Goal: Task Accomplishment & Management: Complete application form

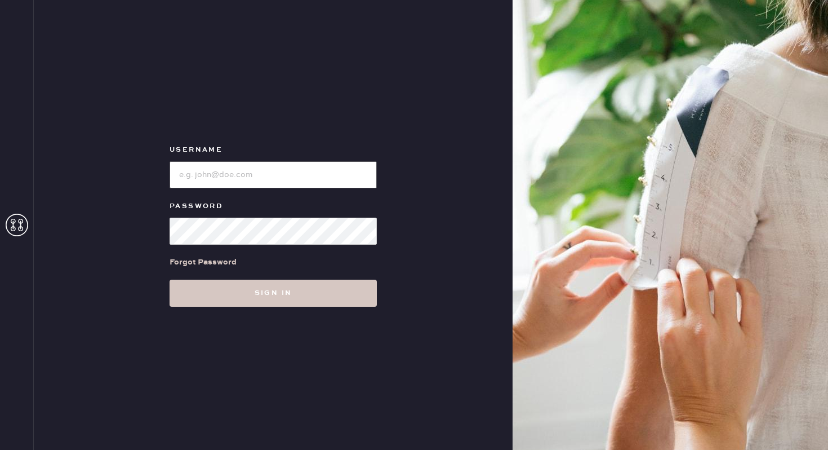
type input "reformationmelrose"
click at [242, 308] on div "Username Password Forgot Password Sign in" at bounding box center [273, 225] width 479 height 450
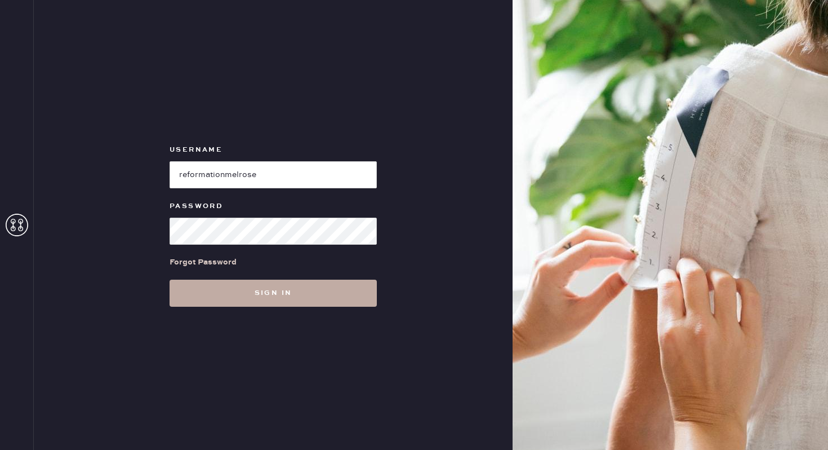
click at [248, 298] on button "Sign in" at bounding box center [273, 293] width 207 height 27
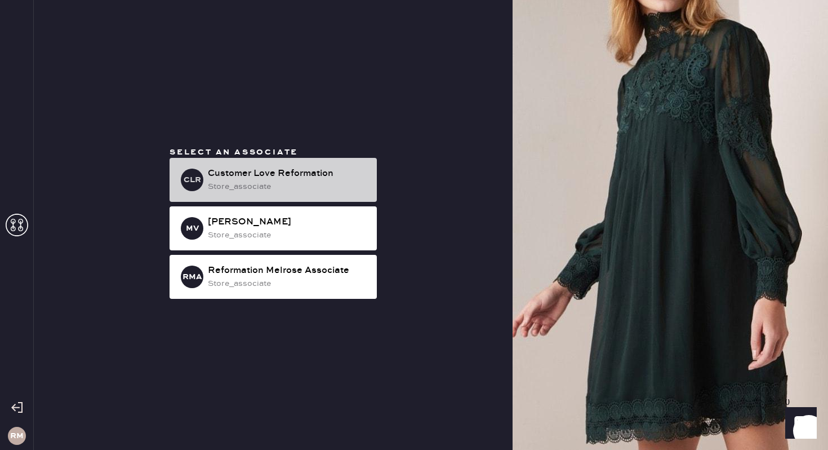
click at [345, 185] on div "store_associate" at bounding box center [288, 186] width 160 height 12
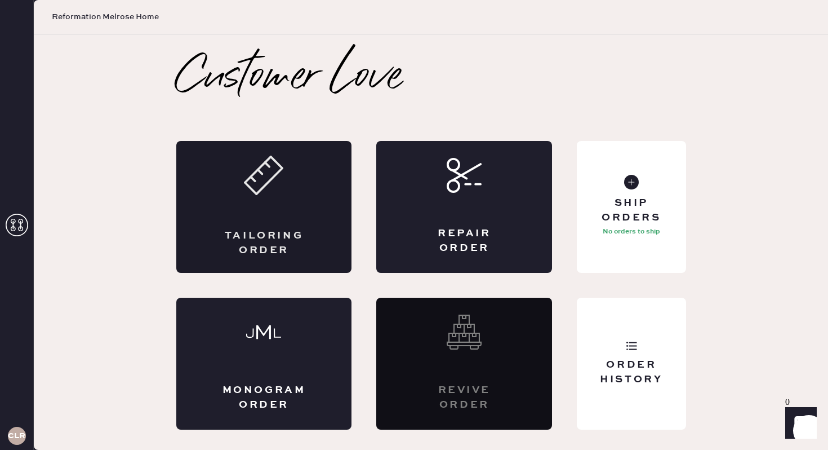
click at [322, 232] on div "Tailoring Order" at bounding box center [264, 207] width 176 height 132
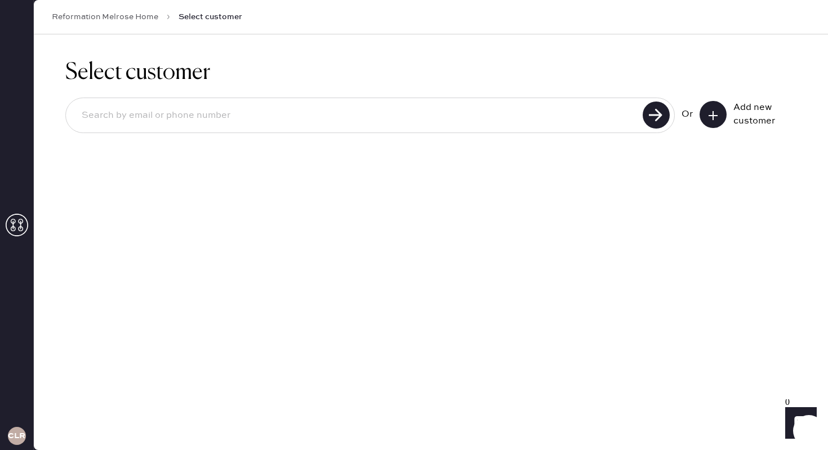
click at [390, 121] on input at bounding box center [356, 116] width 567 height 26
type input "[EMAIL_ADDRESS][DOMAIN_NAME]"
click at [712, 114] on use at bounding box center [713, 115] width 9 height 9
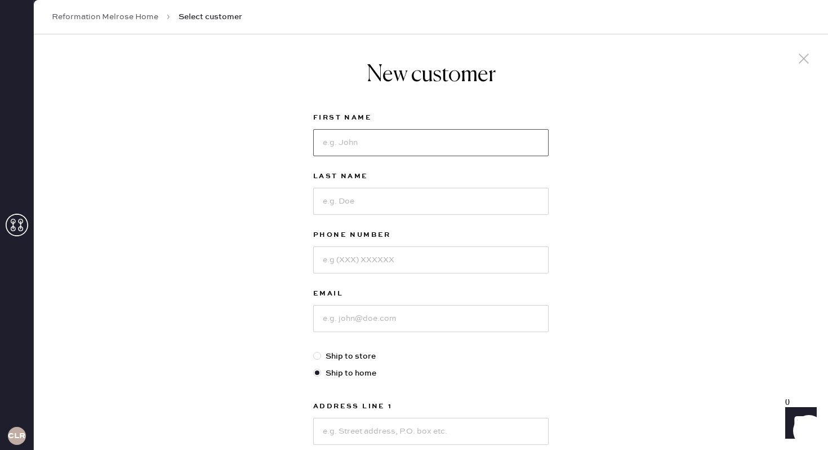
click at [354, 143] on input at bounding box center [431, 142] width 236 height 27
type input "Bella"
click at [340, 199] on input at bounding box center [431, 201] width 236 height 27
type input "R"
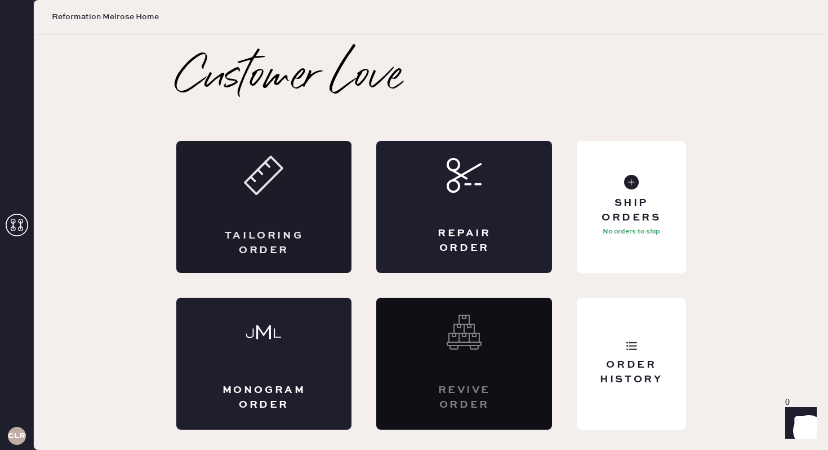
click at [256, 223] on div "Tailoring Order" at bounding box center [264, 207] width 176 height 132
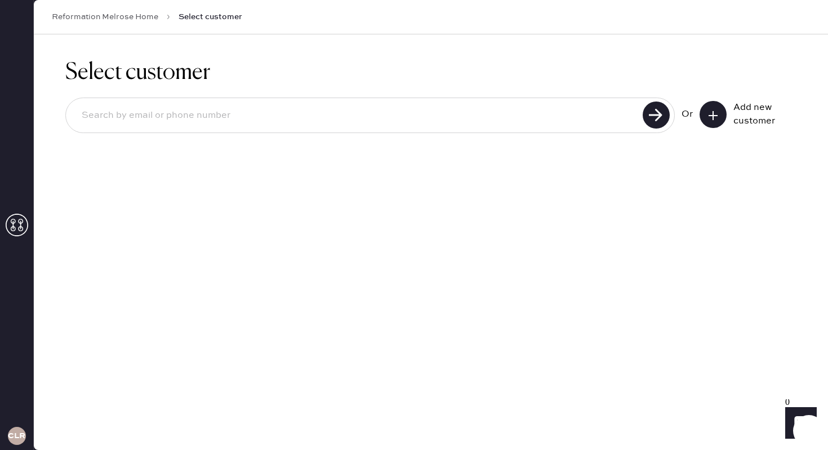
click at [487, 130] on div at bounding box center [370, 115] width 610 height 36
click at [485, 122] on input at bounding box center [356, 116] width 567 height 26
type input "8589451732"
click at [660, 122] on use at bounding box center [656, 114] width 27 height 27
click at [716, 116] on icon at bounding box center [713, 115] width 11 height 11
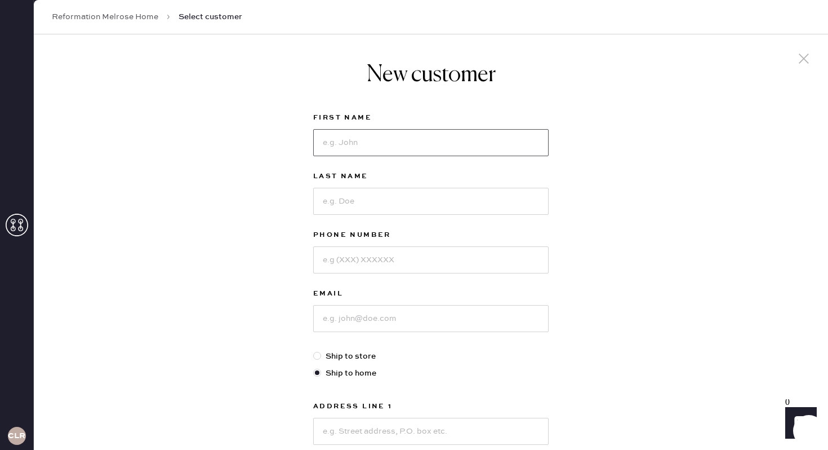
click at [392, 136] on input at bounding box center [431, 142] width 236 height 27
type input "Bella"
click at [364, 193] on input at bounding box center [431, 201] width 236 height 27
type input "r"
type input "Raiszadeh"
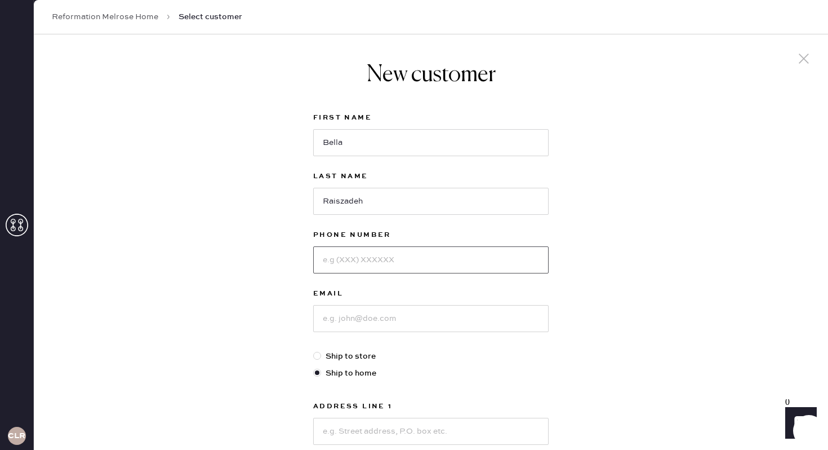
click at [360, 258] on input at bounding box center [431, 259] width 236 height 27
type input "8589451732"
click at [340, 322] on input at bounding box center [431, 318] width 236 height 27
click at [349, 198] on input "Raiszadeh" at bounding box center [431, 201] width 236 height 27
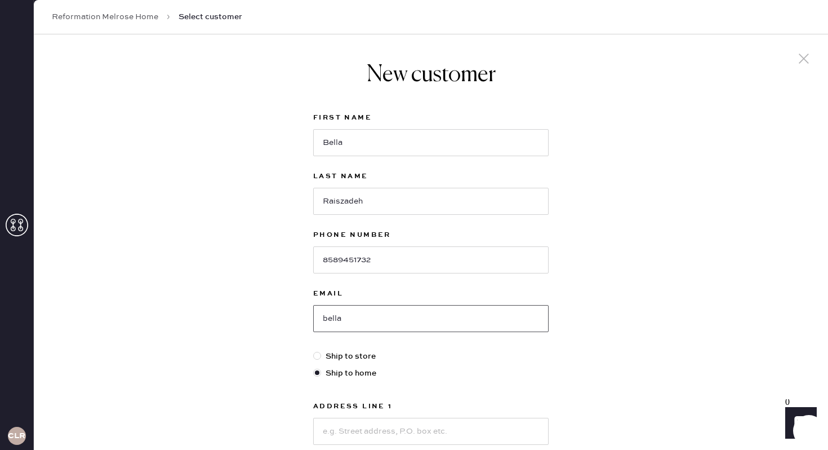
click at [364, 321] on input "bella" at bounding box center [431, 318] width 236 height 27
paste input "Raiszadeh"
click at [349, 320] on input "bellaRaiszadeh" at bounding box center [431, 318] width 236 height 27
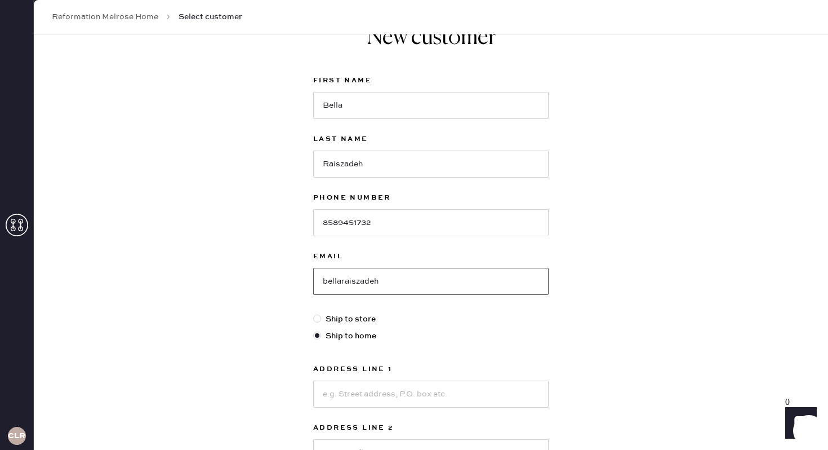
scroll to position [42, 0]
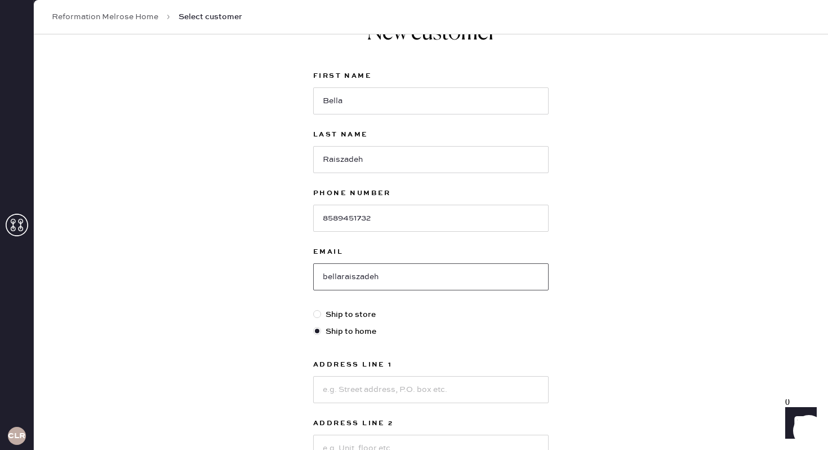
click at [429, 270] on input "bellaraiszadeh" at bounding box center [431, 276] width 236 height 27
click at [415, 278] on input "bellaraiszadeh" at bounding box center [431, 276] width 236 height 27
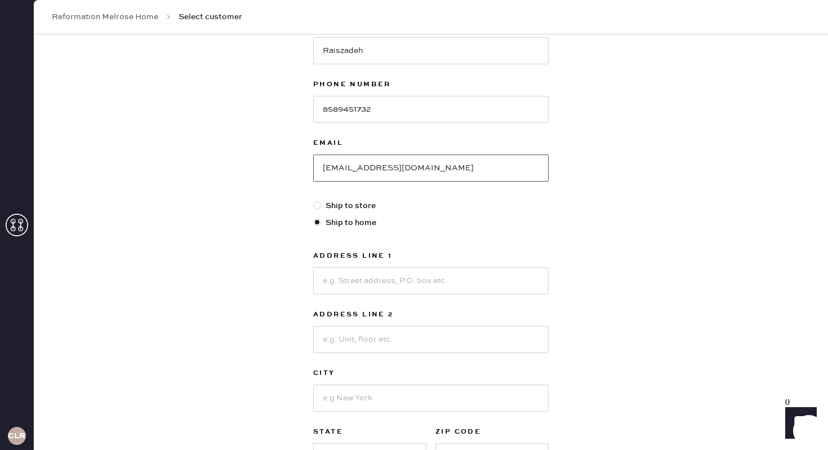
scroll to position [151, 0]
type input "[EMAIL_ADDRESS][DOMAIN_NAME]"
click at [411, 278] on input at bounding box center [431, 280] width 236 height 27
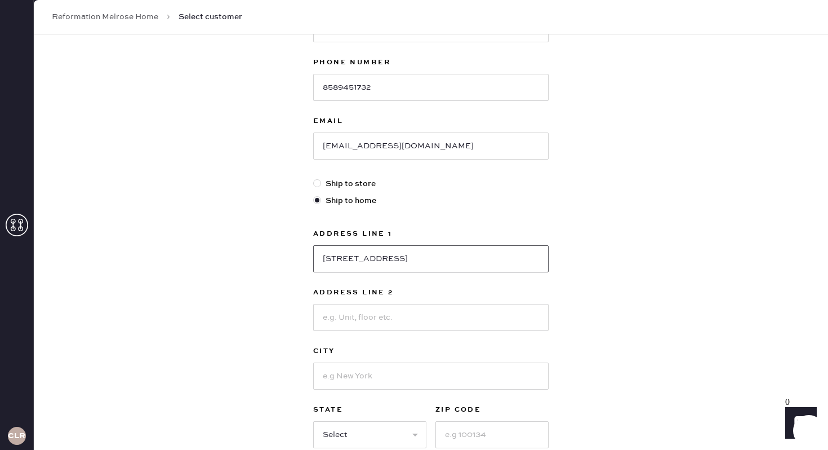
scroll to position [174, 0]
type input "[STREET_ADDRESS]"
click at [401, 375] on input at bounding box center [431, 374] width 236 height 27
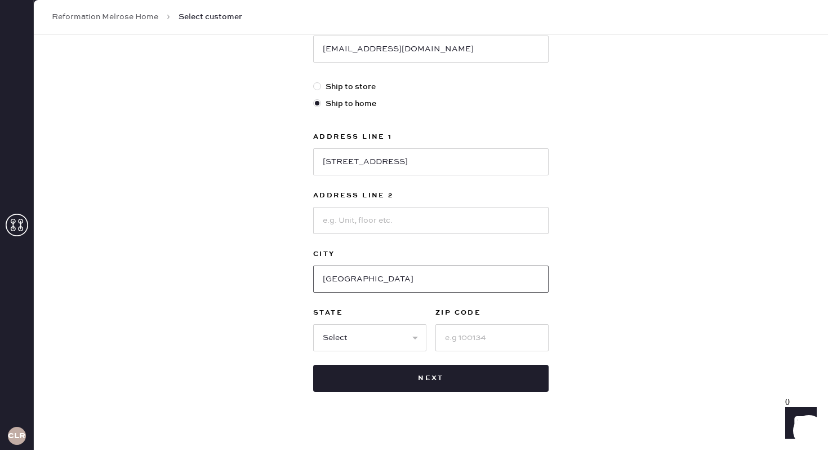
scroll to position [283, 0]
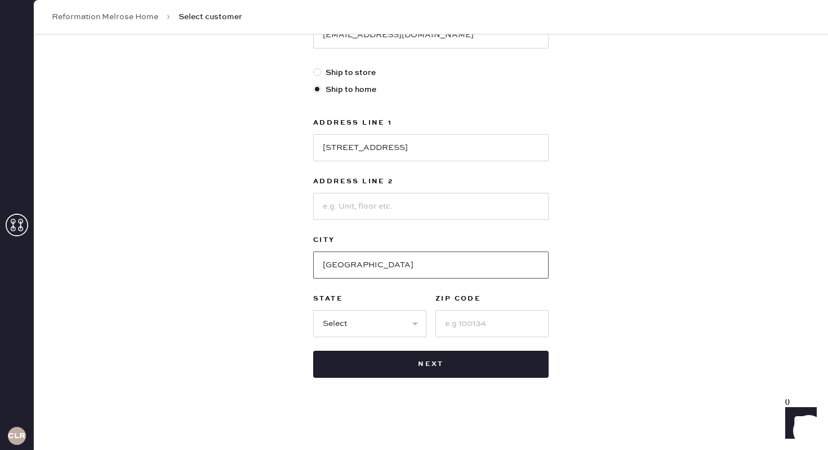
type input "[GEOGRAPHIC_DATA]"
click at [409, 332] on select "Select AK AL AR AZ CA CO CT [GEOGRAPHIC_DATA] DE FL [GEOGRAPHIC_DATA] HI [GEOGR…" at bounding box center [369, 323] width 113 height 27
select select "CA"
click at [313, 310] on select "Select AK AL AR AZ CA CO CT [GEOGRAPHIC_DATA] DE FL [GEOGRAPHIC_DATA] HI [GEOGR…" at bounding box center [369, 323] width 113 height 27
click at [471, 304] on label "ZIP Code" at bounding box center [492, 299] width 113 height 14
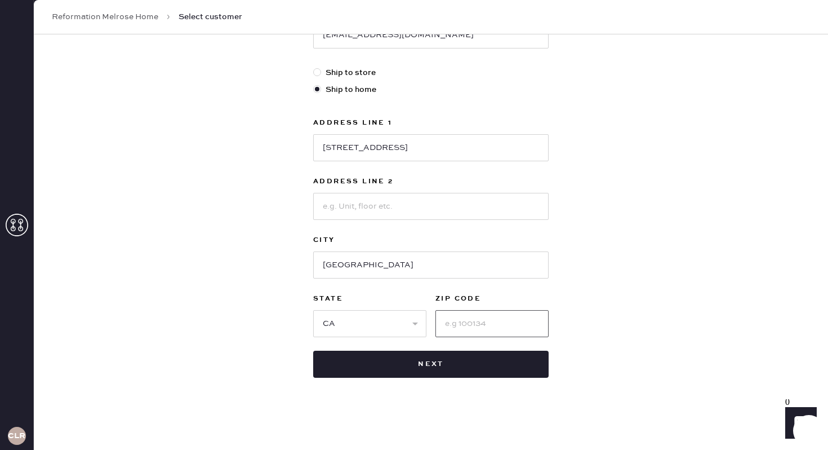
click at [462, 320] on input at bounding box center [492, 323] width 113 height 27
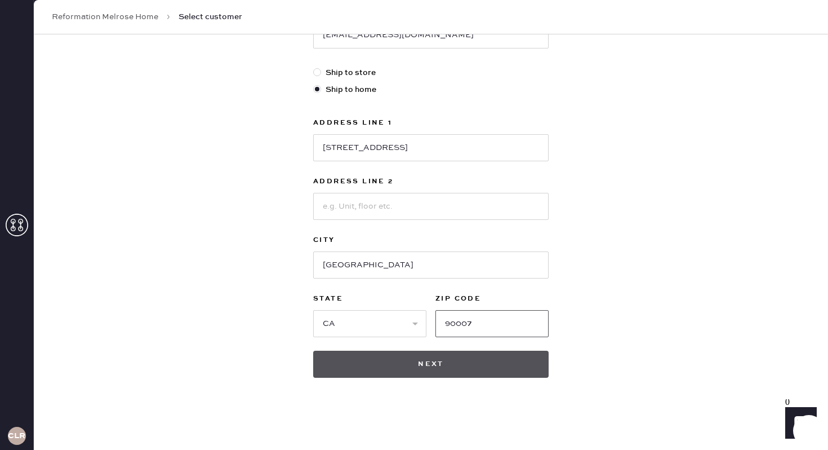
type input "90007"
click at [455, 356] on button "Next" at bounding box center [431, 364] width 236 height 27
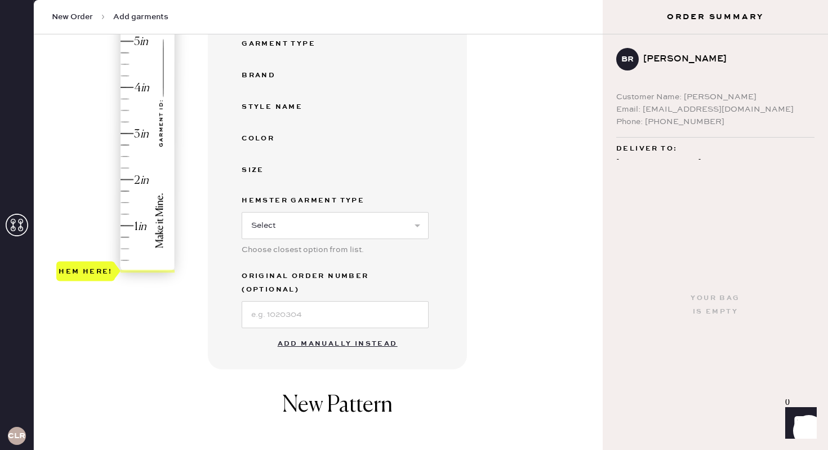
click at [357, 333] on button "Add manually instead" at bounding box center [338, 343] width 134 height 23
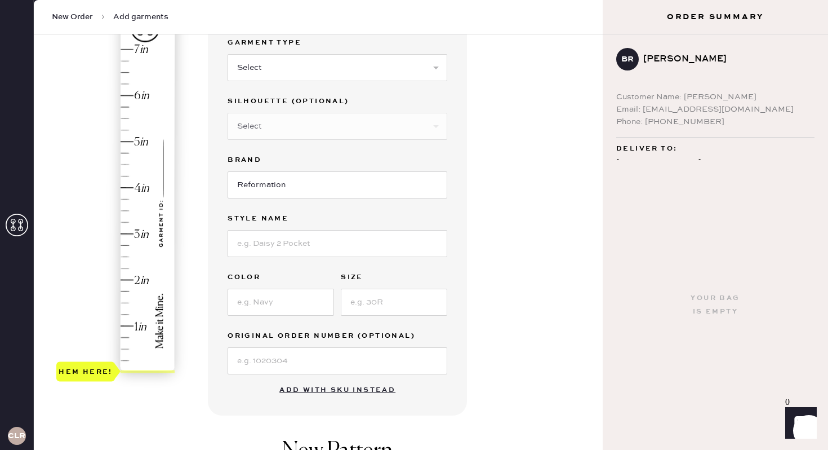
scroll to position [89, 0]
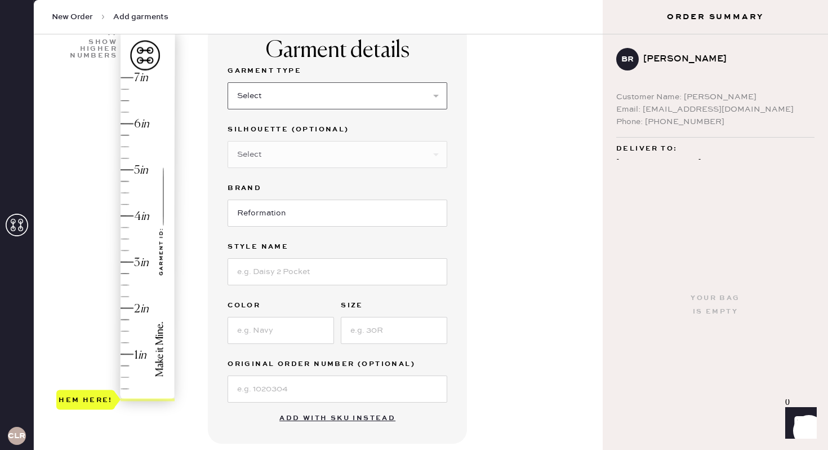
click at [361, 97] on select "Select Basic Skirt Jeans Leggings Pants Shorts Basic Sleeved Dress Basic Sleeve…" at bounding box center [338, 95] width 220 height 27
select select "2"
click at [228, 82] on select "Select Basic Skirt Jeans Leggings Pants Shorts Basic Sleeved Dress Basic Sleeve…" at bounding box center [338, 95] width 220 height 27
click at [344, 154] on select "Select Shorts Cropped Flare Boot Cut Straight Skinny Other" at bounding box center [338, 154] width 220 height 27
click at [354, 271] on input at bounding box center [338, 271] width 220 height 27
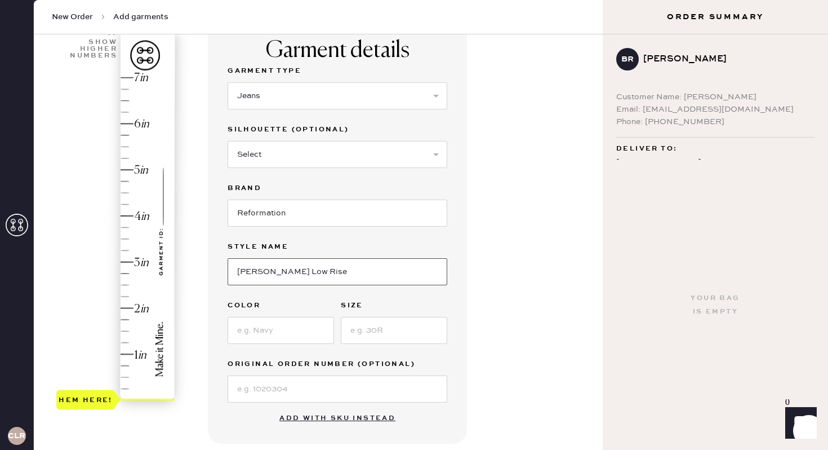
type input "[PERSON_NAME] Low Rise"
click at [320, 337] on input at bounding box center [281, 330] width 107 height 27
type input "Summit"
click at [420, 334] on input at bounding box center [394, 330] width 107 height 27
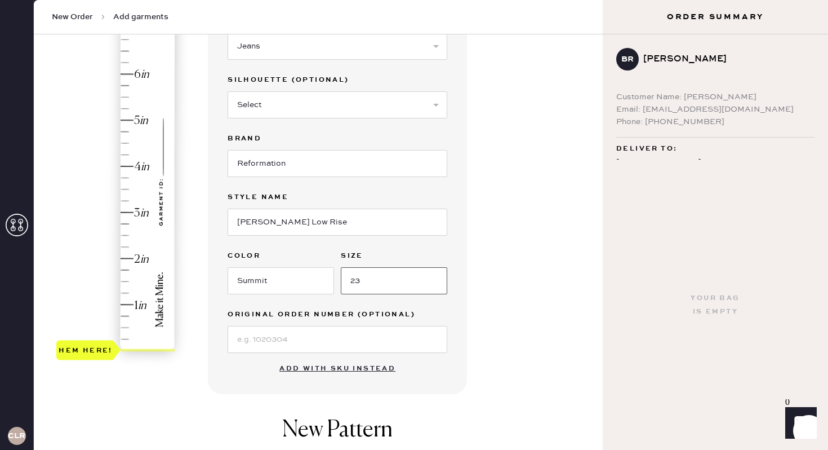
scroll to position [141, 0]
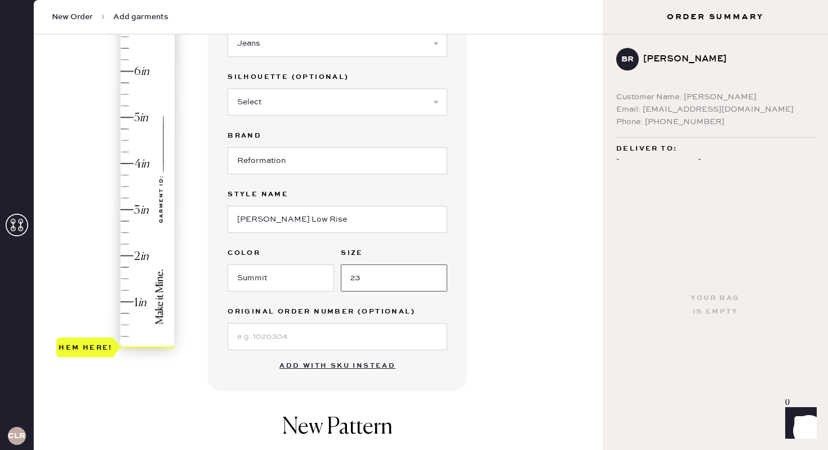
type input "23"
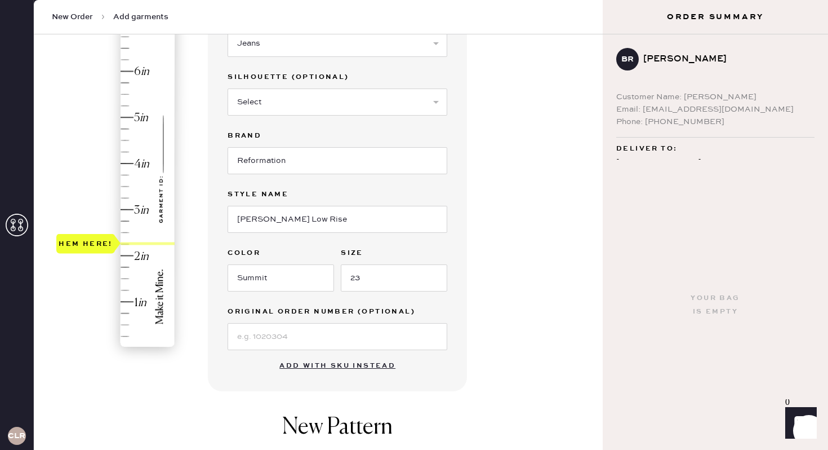
type input "1.75"
drag, startPoint x: 91, startPoint y: 347, endPoint x: 94, endPoint y: 270, distance: 77.3
click at [94, 271] on div "Hem here!" at bounding box center [86, 267] width 54 height 14
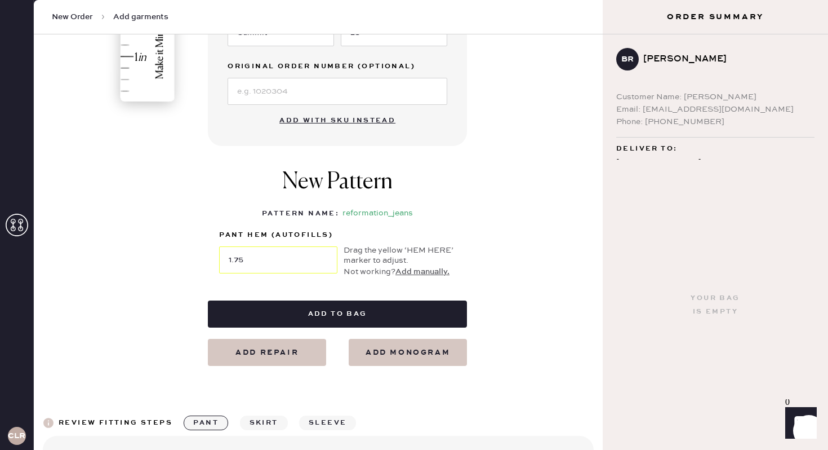
scroll to position [388, 0]
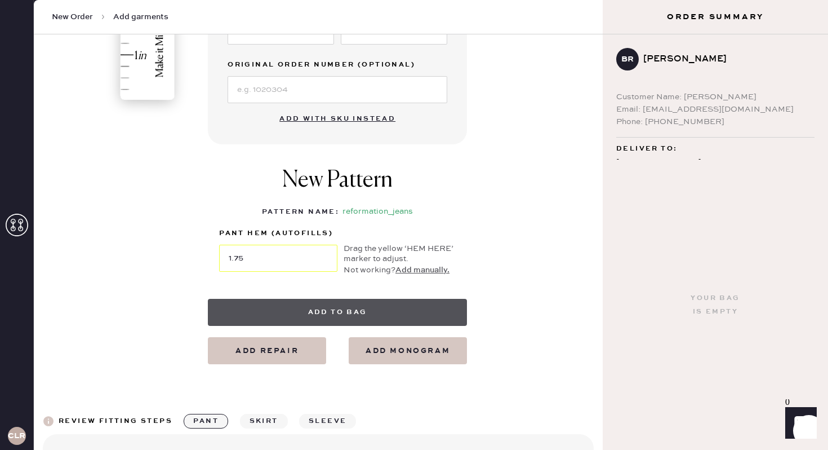
click at [425, 319] on button "Add to bag" at bounding box center [337, 312] width 259 height 27
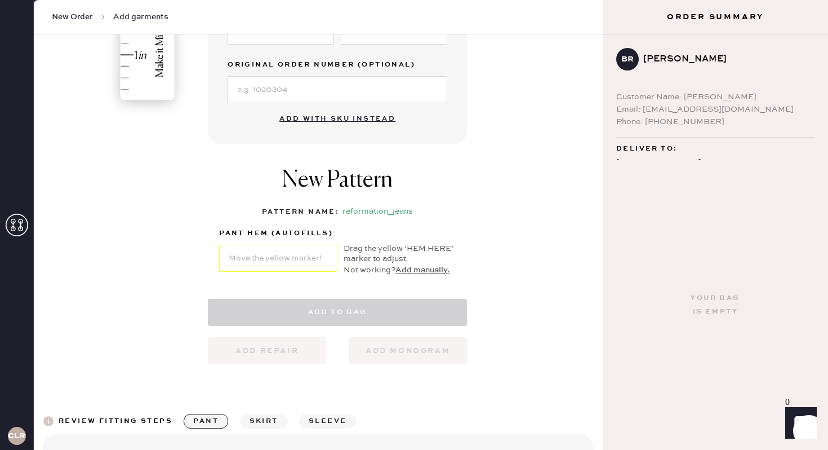
select select "2"
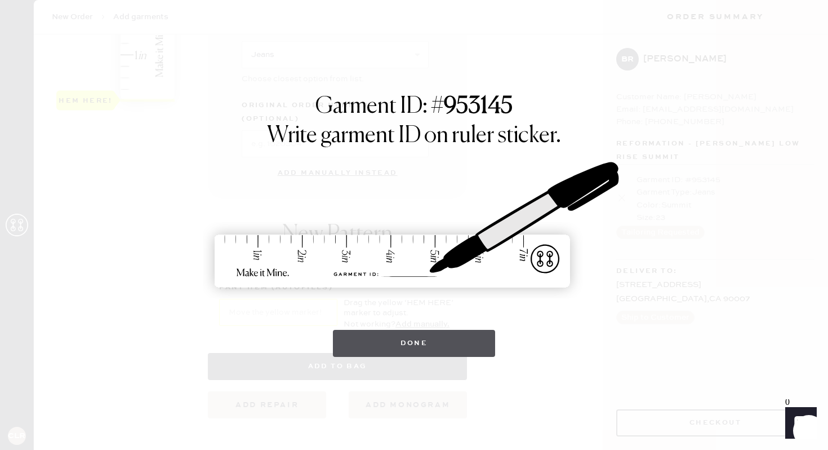
click at [396, 352] on button "Done" at bounding box center [414, 343] width 163 height 27
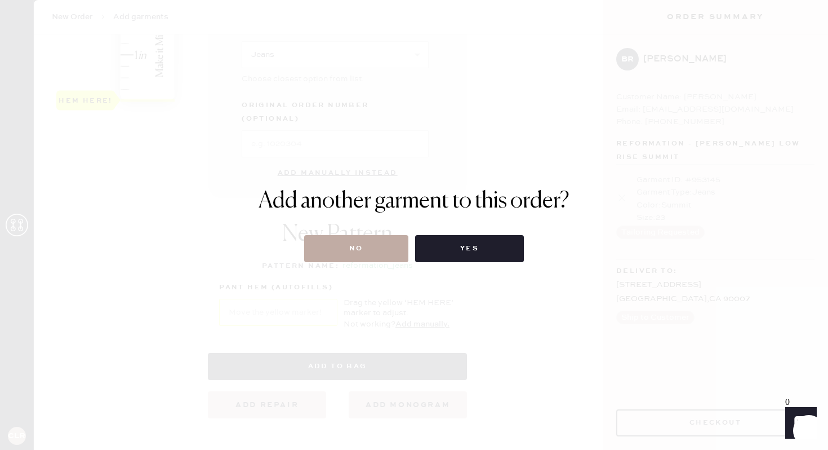
click at [367, 261] on button "No" at bounding box center [356, 248] width 104 height 27
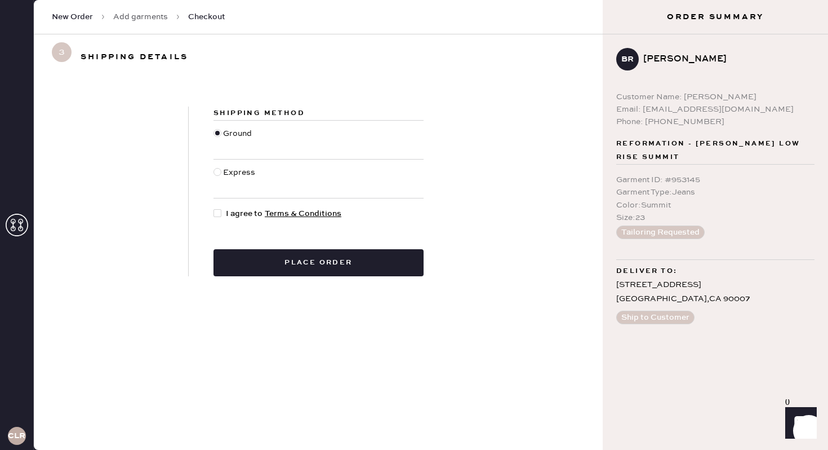
click at [233, 212] on span "I agree to Terms & Conditions" at bounding box center [284, 213] width 116 height 12
click at [214, 208] on input "I agree to Terms & Conditions" at bounding box center [214, 207] width 1 height 1
checkbox input "true"
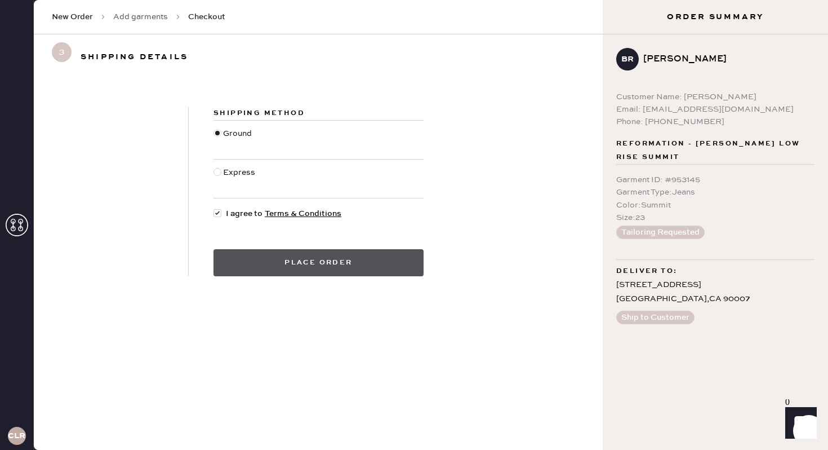
click at [315, 265] on button "Place order" at bounding box center [319, 262] width 210 height 27
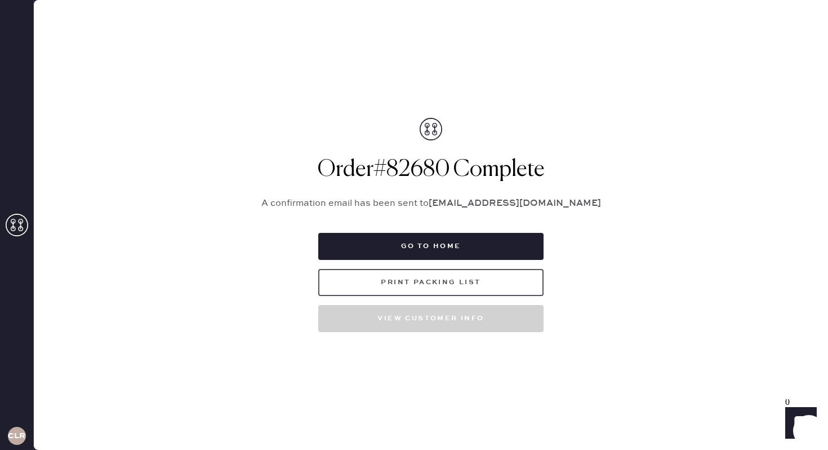
click at [451, 286] on button "Print Packing List" at bounding box center [430, 282] width 225 height 27
